Goal: Navigation & Orientation: Find specific page/section

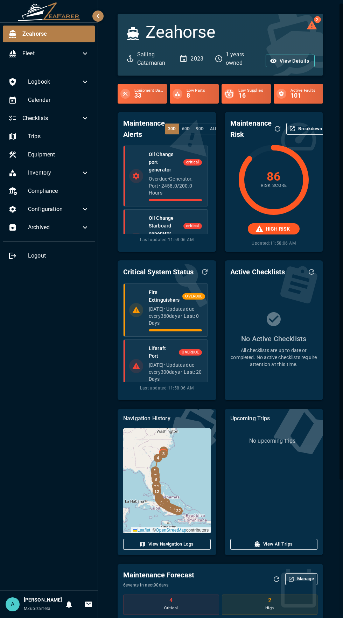
click at [44, 598] on h6 "[PERSON_NAME]" at bounding box center [43, 600] width 38 height 8
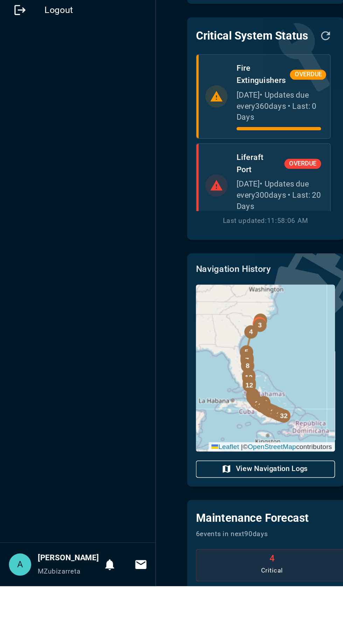
click at [19, 611] on div "A" at bounding box center [13, 604] width 14 height 14
click at [15, 611] on div "A" at bounding box center [13, 604] width 14 height 14
click at [22, 612] on div "A [PERSON_NAME]" at bounding box center [34, 604] width 56 height 16
